Goal: Communication & Community: Answer question/provide support

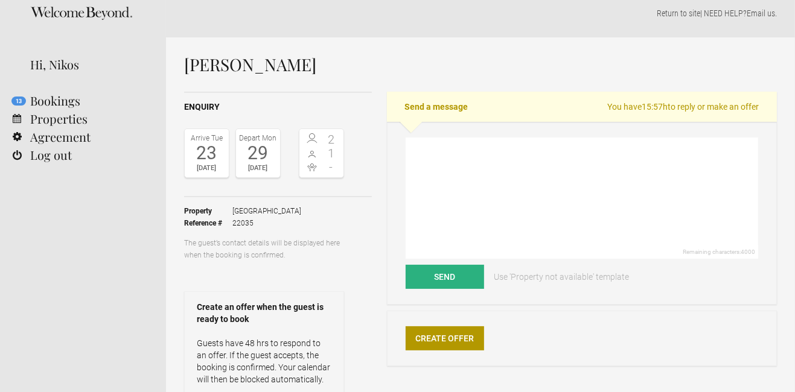
scroll to position [12, 0]
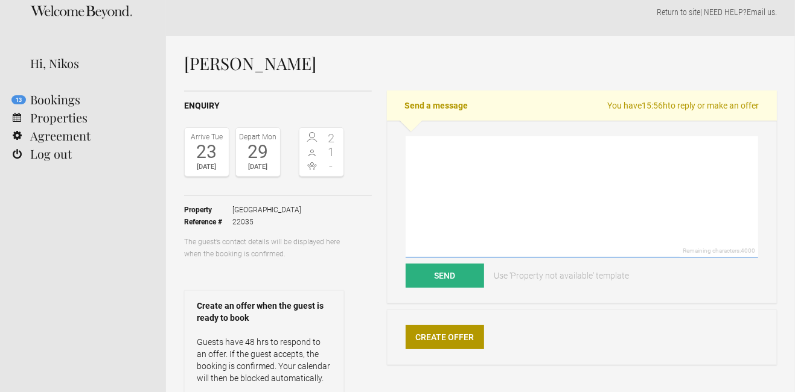
drag, startPoint x: 461, startPoint y: 187, endPoint x: 452, endPoint y: 85, distance: 103.0
click at [461, 187] on textarea at bounding box center [582, 196] width 353 height 121
paste textarea "Dear, Thank you for your request. For the mentioned dates we can still provide …"
click at [507, 197] on textarea at bounding box center [582, 196] width 353 height 121
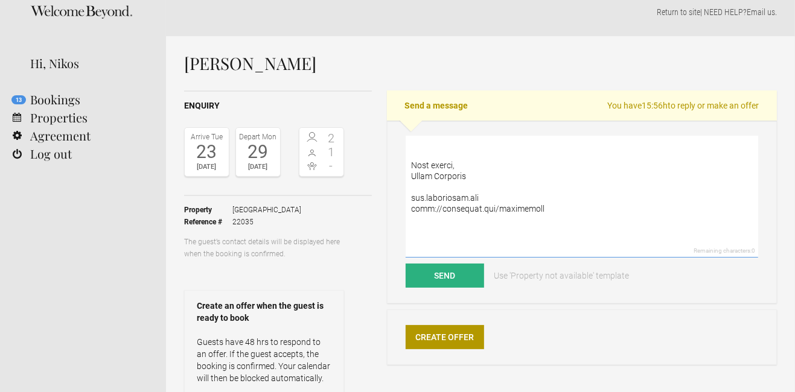
click at [507, 197] on textarea at bounding box center [582, 196] width 353 height 121
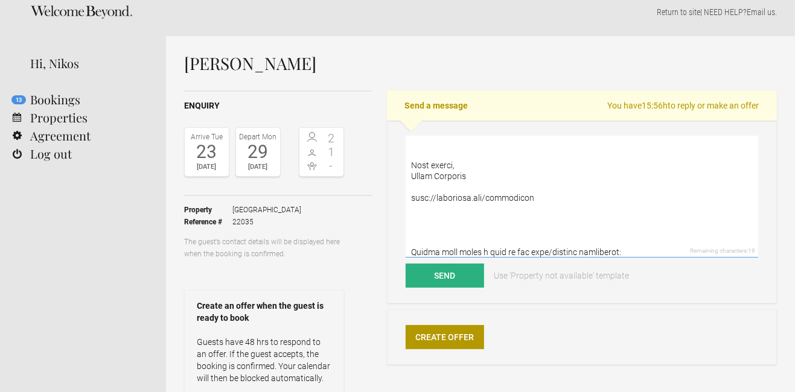
click at [507, 197] on textarea at bounding box center [582, 196] width 353 height 121
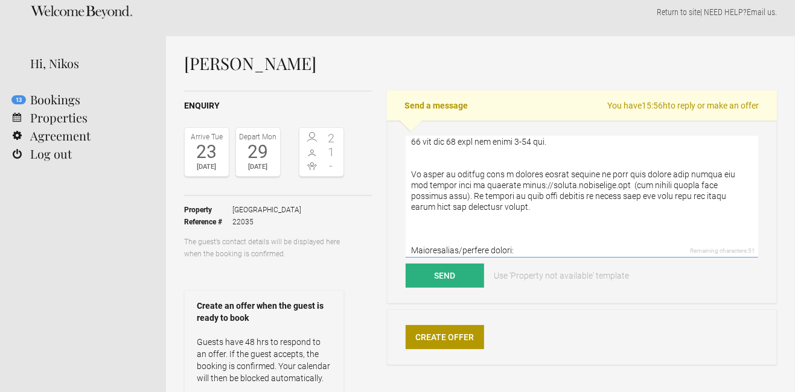
scroll to position [417, 0]
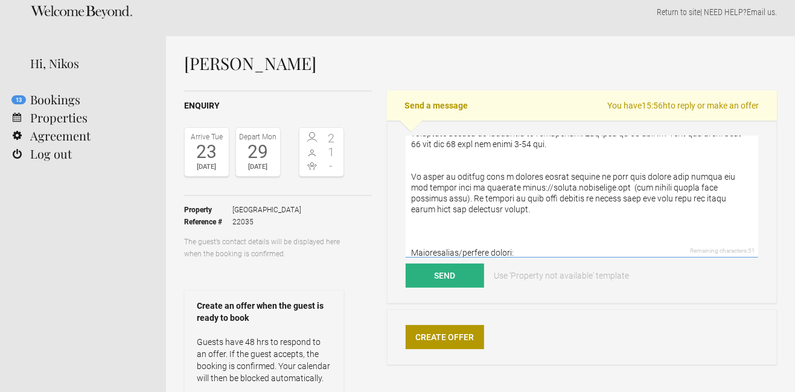
click at [494, 191] on textarea at bounding box center [582, 196] width 353 height 121
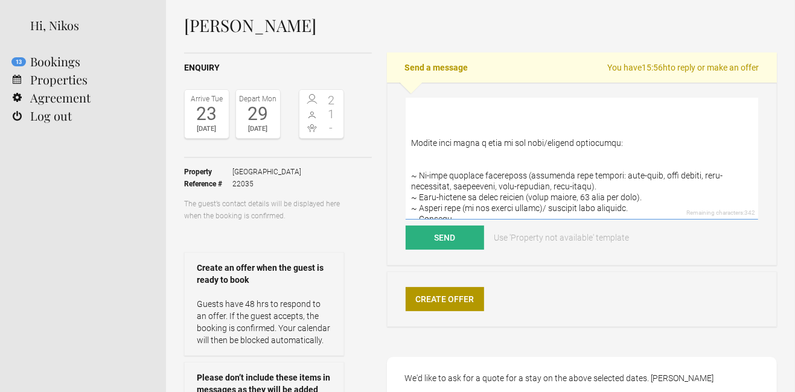
scroll to position [60, 0]
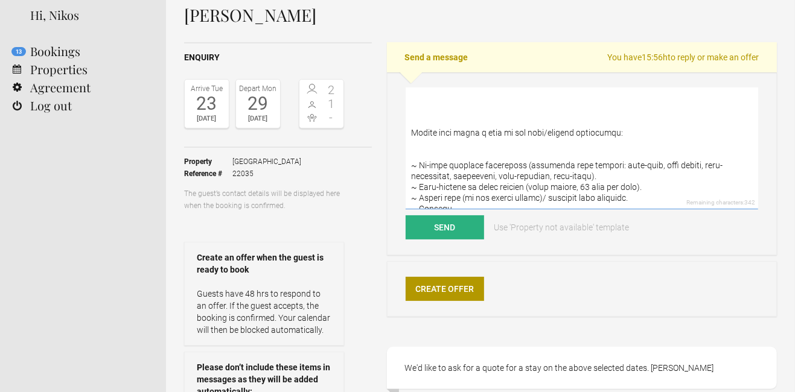
drag, startPoint x: 433, startPoint y: 106, endPoint x: 500, endPoint y: 196, distance: 112.2
click at [500, 196] on textarea at bounding box center [582, 148] width 353 height 121
paste textarea "m with a variety of toys (parent supervised). ~ swimming lessons for babies and…"
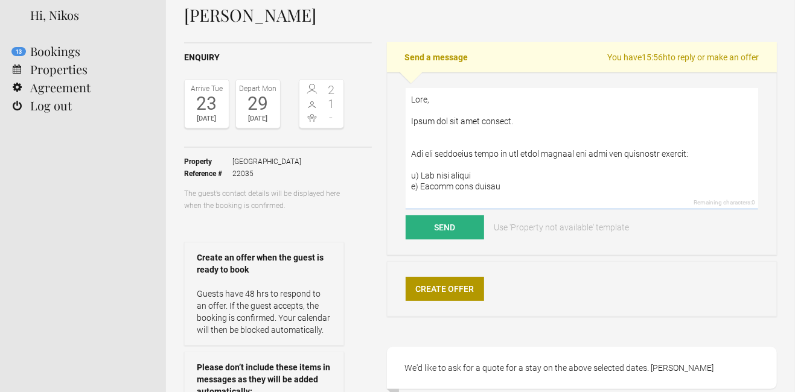
scroll to position [1, 0]
click at [439, 101] on textarea at bounding box center [582, 148] width 353 height 121
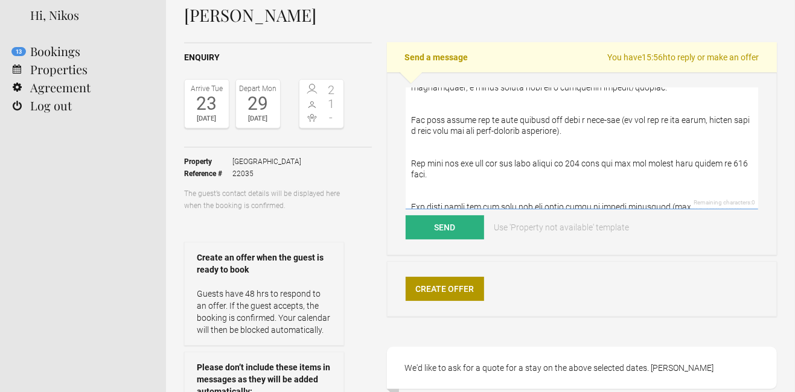
scroll to position [233, 0]
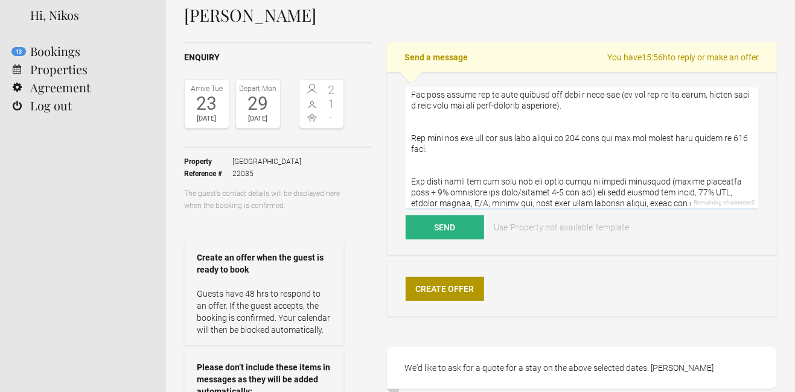
drag, startPoint x: 606, startPoint y: 97, endPoint x: 606, endPoint y: 104, distance: 7.2
click at [606, 104] on textarea at bounding box center [582, 148] width 353 height 121
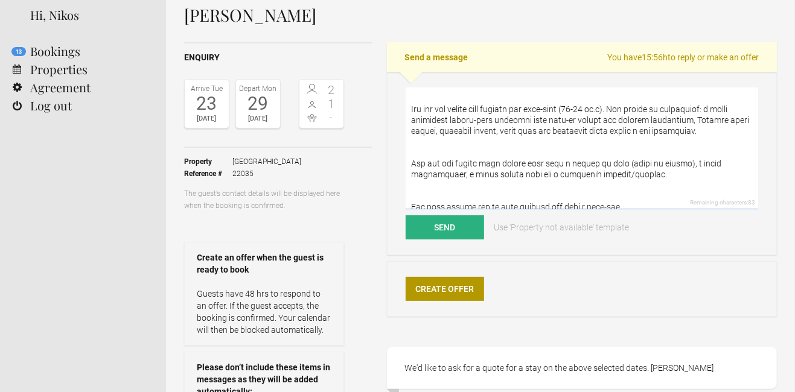
scroll to position [0, 0]
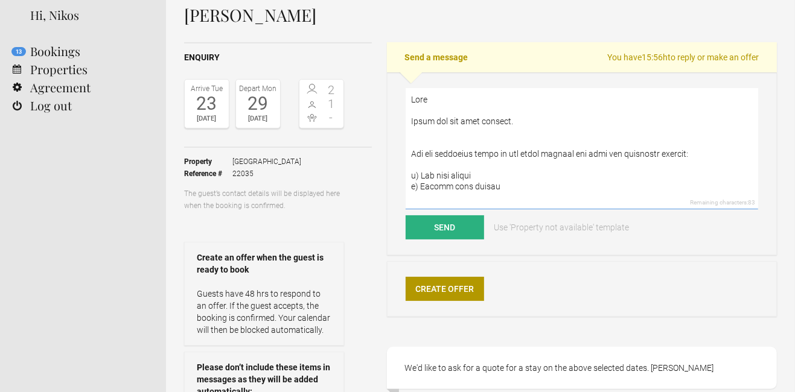
click at [483, 101] on textarea at bounding box center [582, 148] width 353 height 121
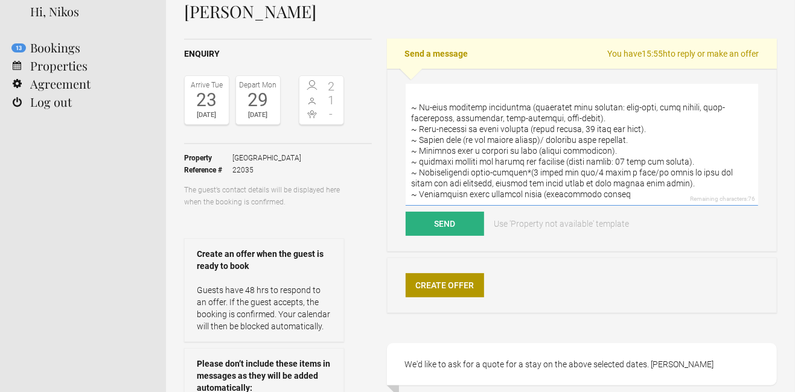
scroll to position [65, 0]
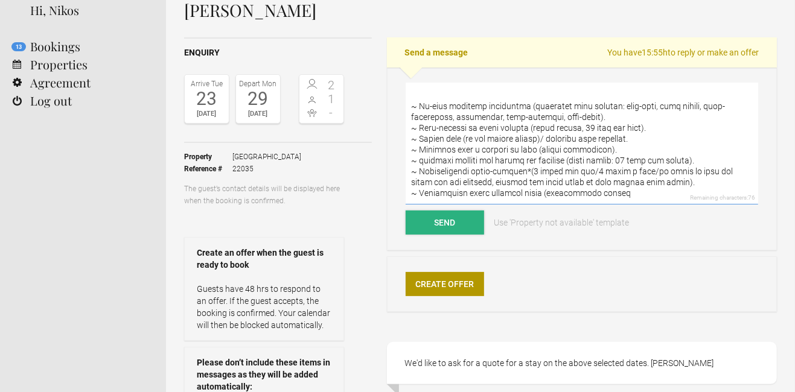
type textarea "Dear Andrea, Thank you for your request. For the mentioned dates we can still p…"
click at [453, 229] on button "Send" at bounding box center [445, 223] width 78 height 24
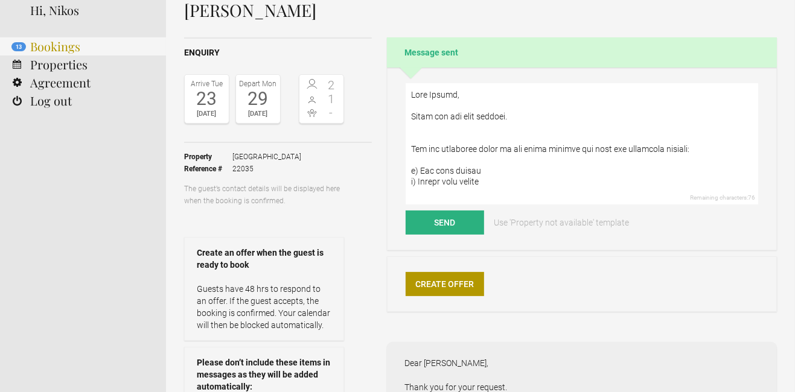
click at [56, 55] on link "13 Bookings" at bounding box center [83, 46] width 166 height 18
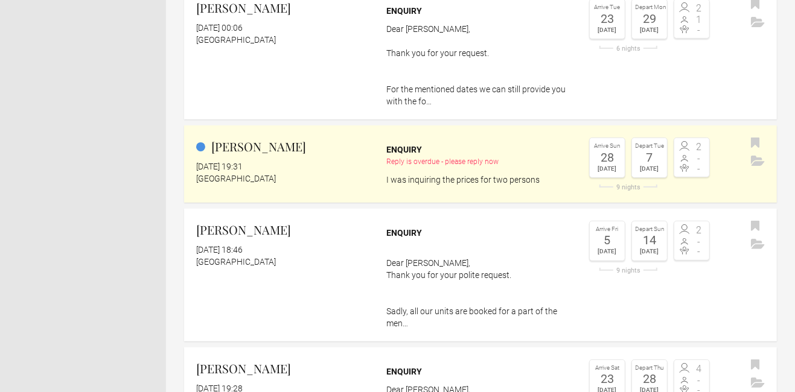
scroll to position [190, 0]
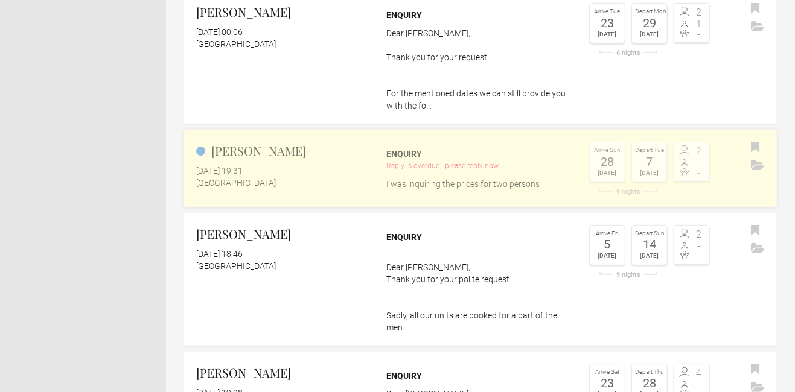
click at [305, 177] on div "[GEOGRAPHIC_DATA]" at bounding box center [284, 183] width 176 height 12
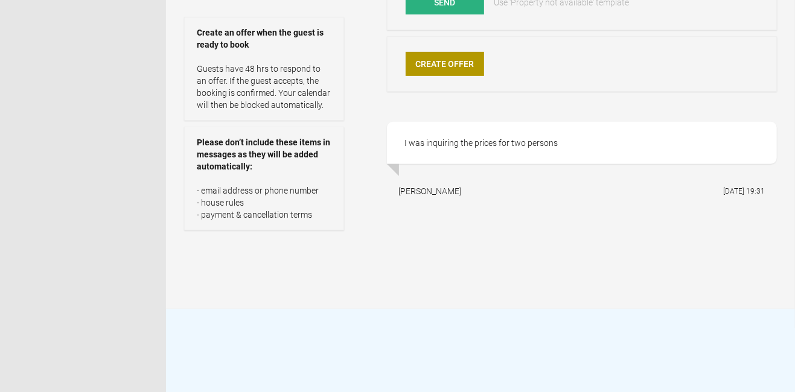
scroll to position [285, 0]
